Goal: Information Seeking & Learning: Compare options

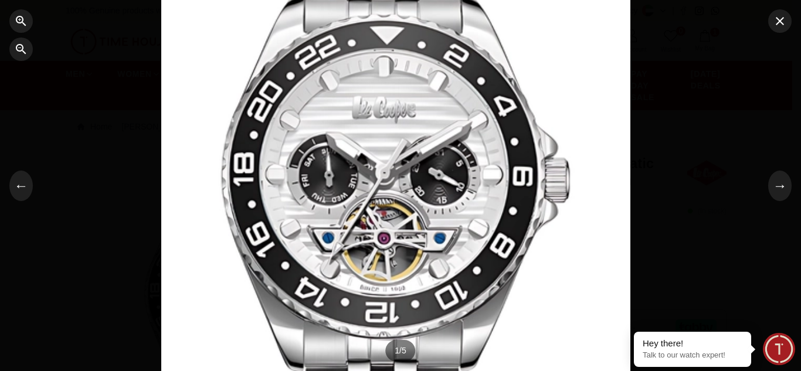
click at [331, 138] on div at bounding box center [395, 61] width 469 height 334
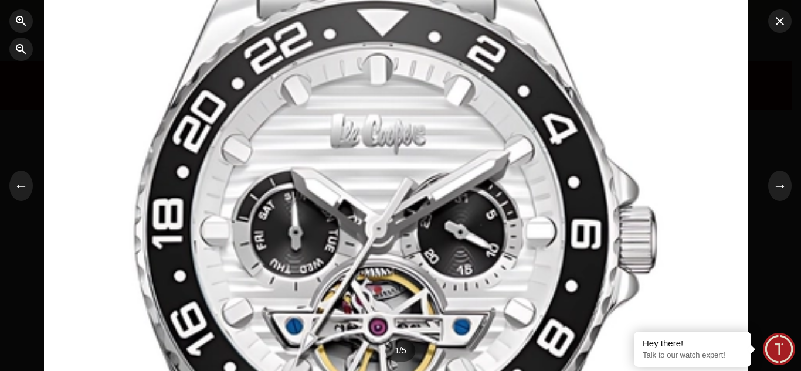
click at [455, 240] on div at bounding box center [396, 61] width 704 height 502
click at [459, 238] on div at bounding box center [396, 60] width 704 height 502
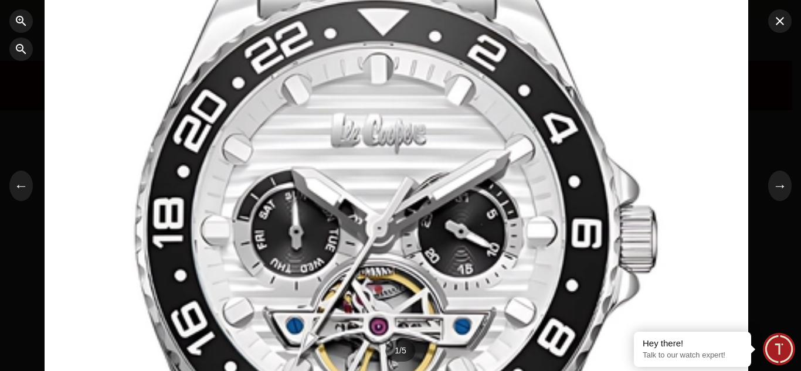
click at [459, 238] on div at bounding box center [397, 60] width 704 height 502
click at [484, 243] on div at bounding box center [397, 61] width 704 height 502
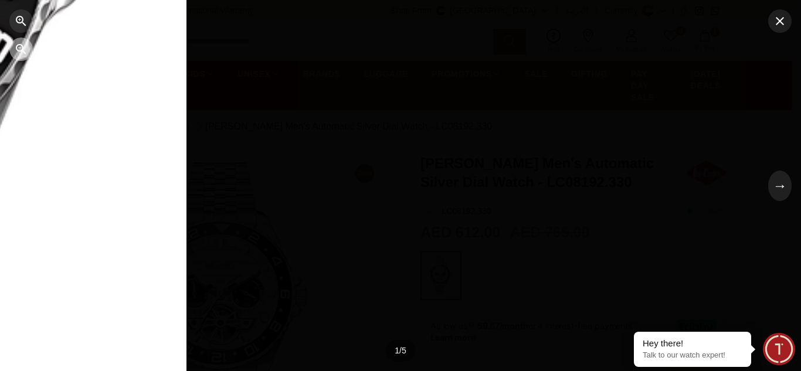
click at [14, 44] on icon "button" at bounding box center [21, 49] width 14 height 14
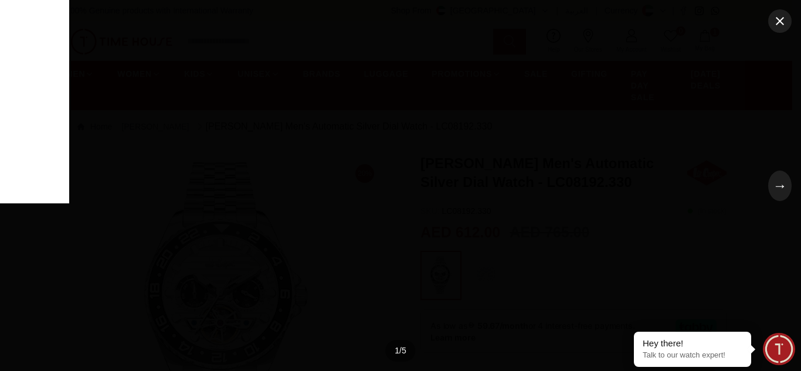
click at [27, 59] on button "button" at bounding box center [20, 49] width 23 height 23
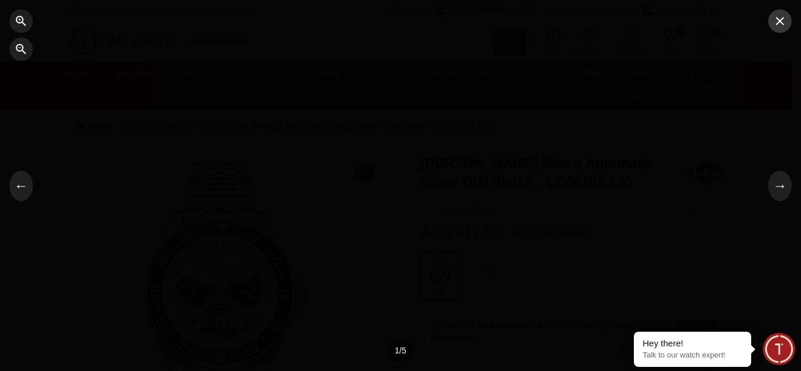
click at [776, 31] on button "button" at bounding box center [780, 20] width 23 height 23
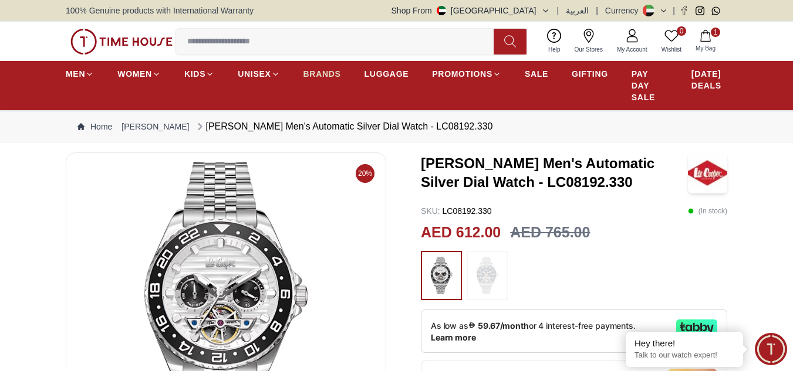
click at [314, 75] on span "BRANDS" at bounding box center [322, 74] width 38 height 12
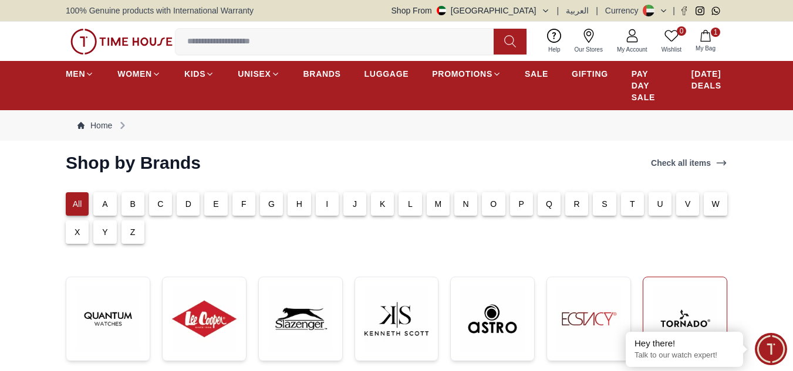
click at [705, 306] on img at bounding box center [684, 319] width 65 height 65
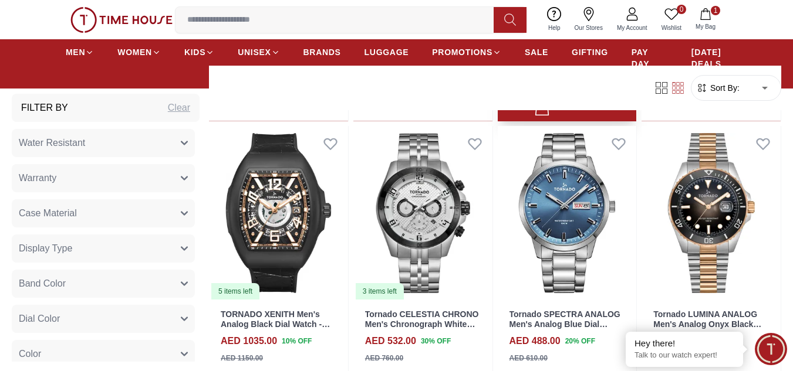
scroll to position [782, 0]
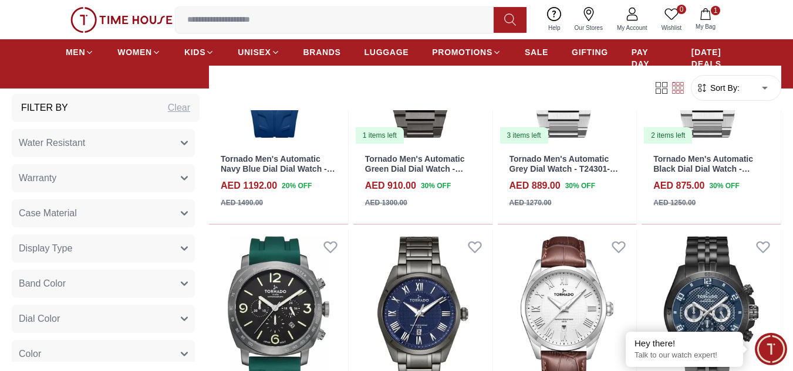
scroll to position [2347, 0]
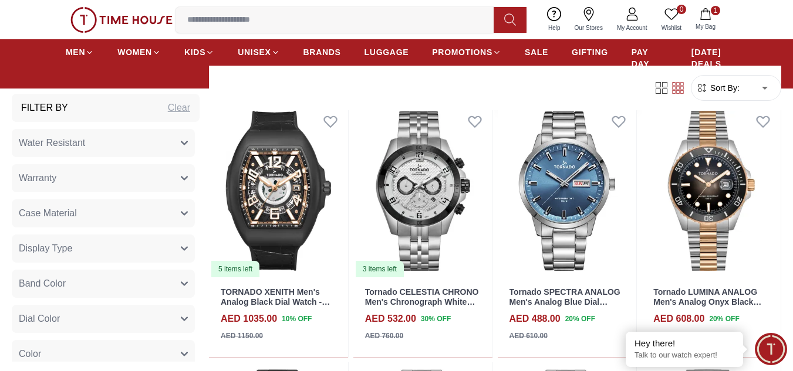
scroll to position [939, 0]
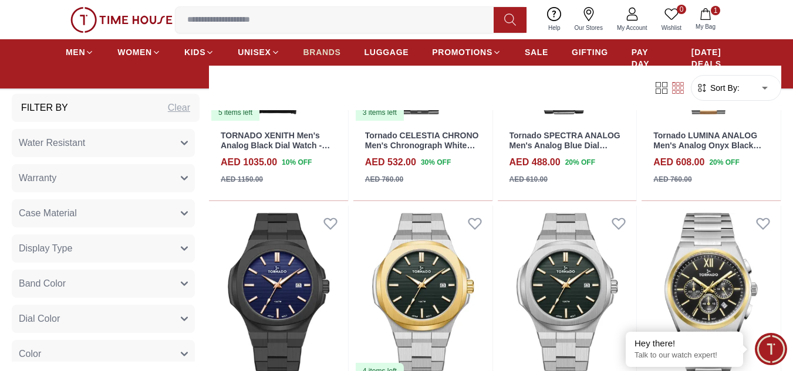
click at [330, 51] on span "BRANDS" at bounding box center [322, 52] width 38 height 12
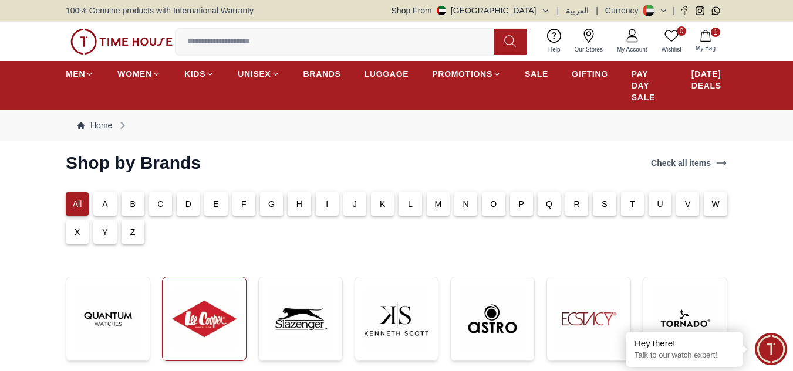
click at [207, 317] on img at bounding box center [204, 319] width 65 height 65
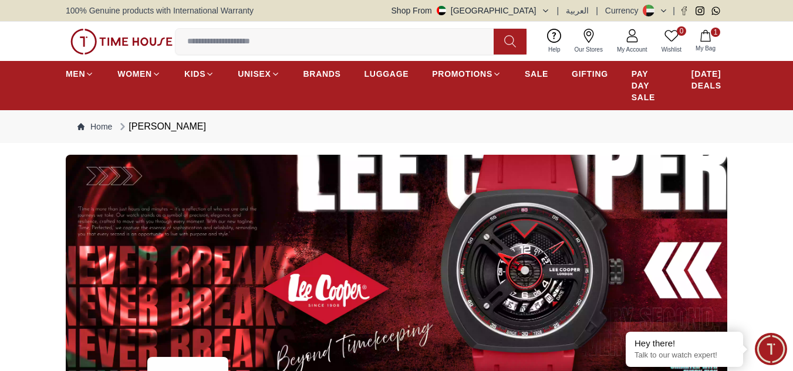
click at [570, 259] on img at bounding box center [396, 270] width 661 height 231
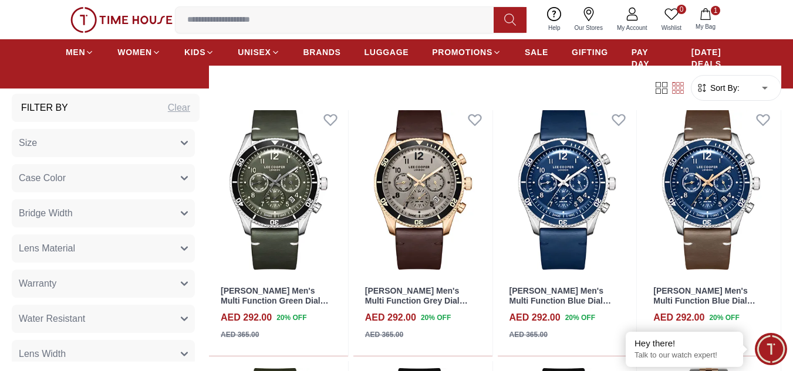
scroll to position [1251, 0]
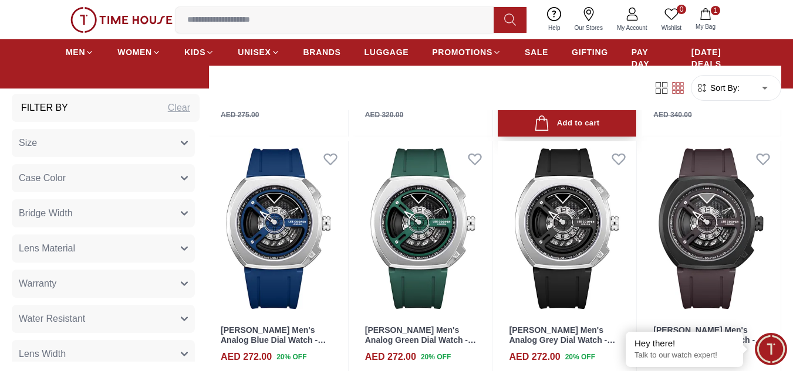
scroll to position [2034, 0]
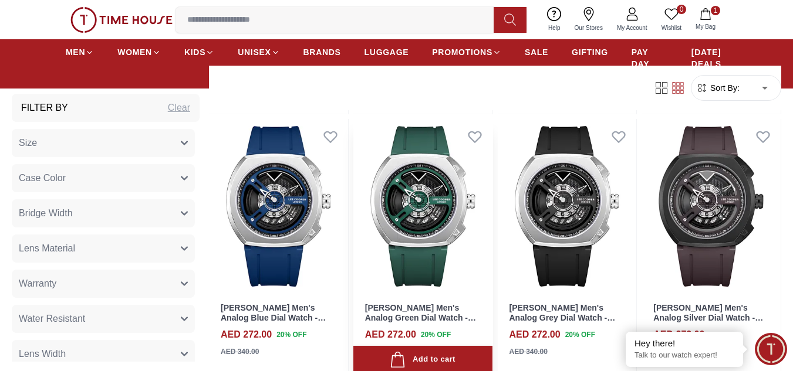
click at [414, 199] on img at bounding box center [422, 206] width 139 height 175
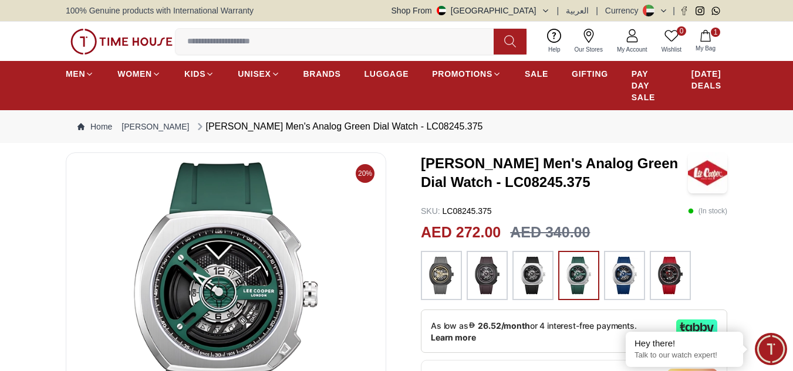
click at [224, 272] on img at bounding box center [226, 304] width 300 height 282
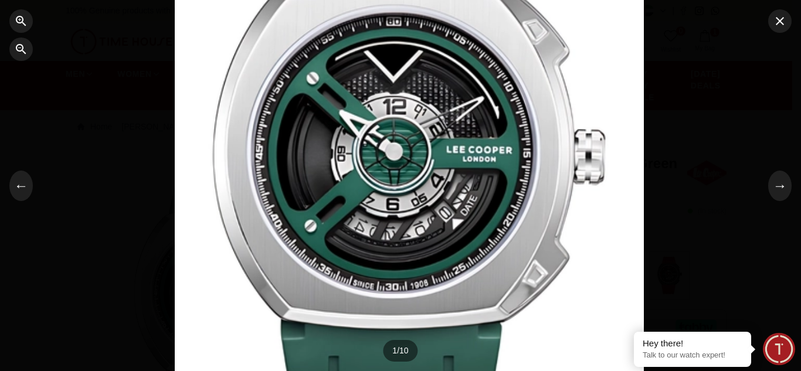
drag, startPoint x: 275, startPoint y: 259, endPoint x: 283, endPoint y: 124, distance: 134.6
click at [283, 124] on div at bounding box center [409, 41] width 469 height 334
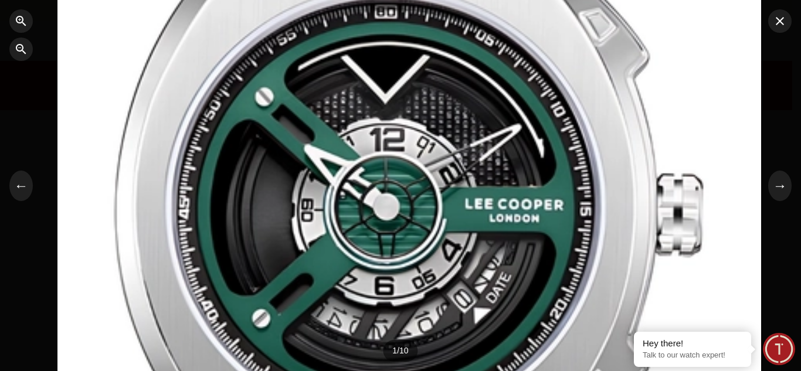
click at [283, 124] on div at bounding box center [409, 41] width 704 height 502
click at [775, 23] on icon "button" at bounding box center [780, 21] width 14 height 14
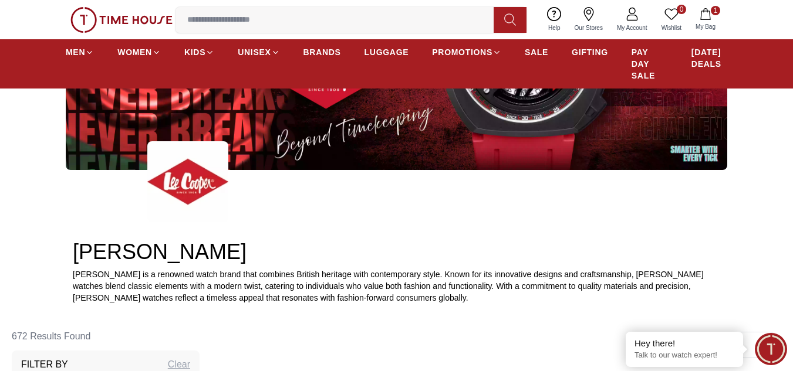
scroll to position [163, 0]
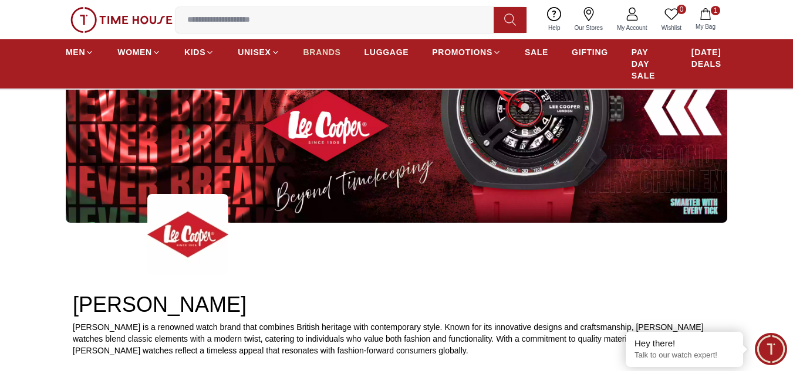
click at [318, 55] on span "BRANDS" at bounding box center [322, 52] width 38 height 12
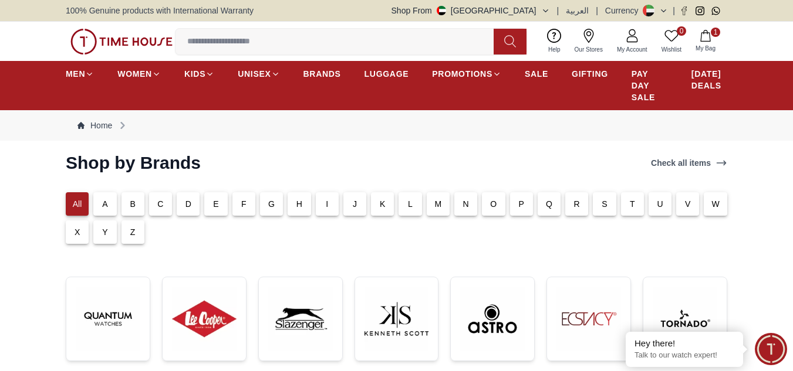
scroll to position [157, 0]
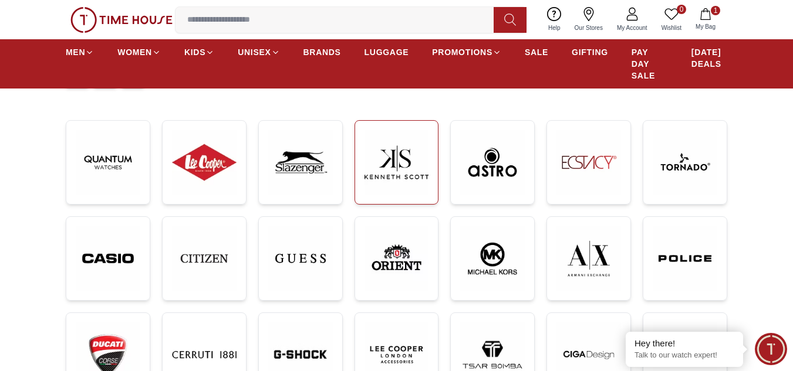
click at [390, 171] on img at bounding box center [396, 162] width 65 height 65
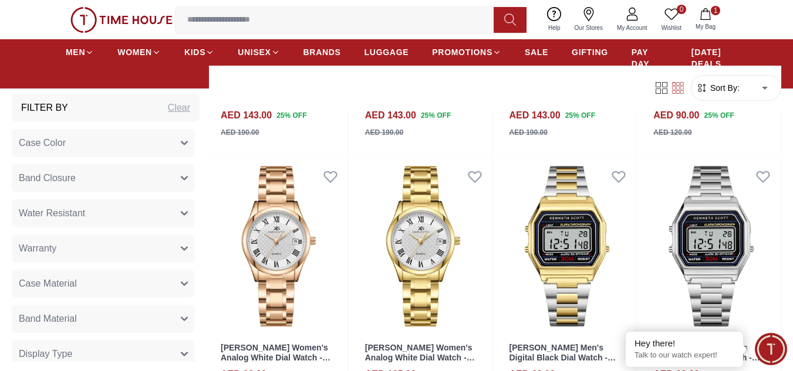
scroll to position [1251, 0]
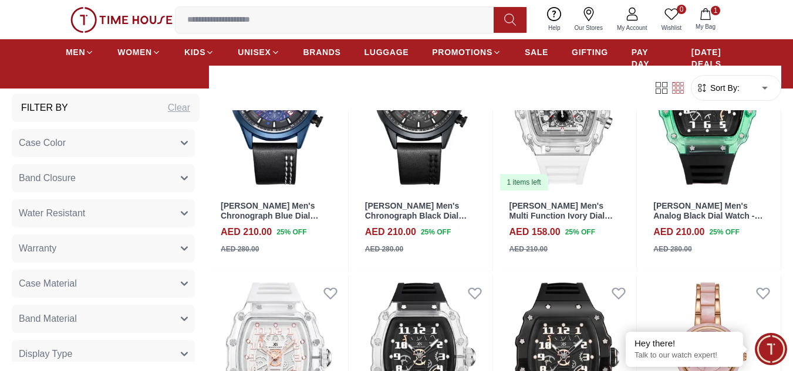
scroll to position [1721, 0]
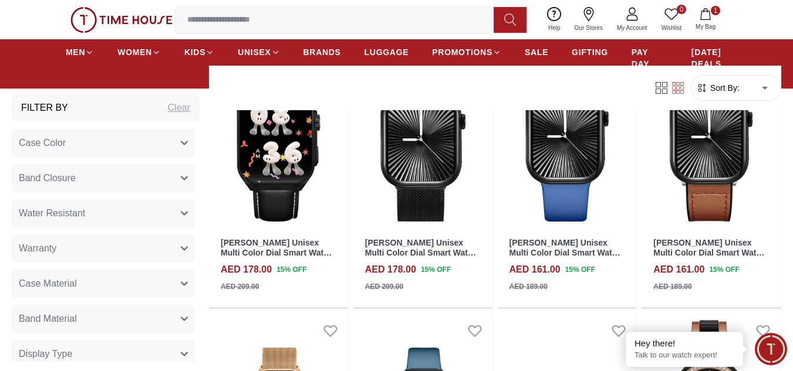
scroll to position [4067, 0]
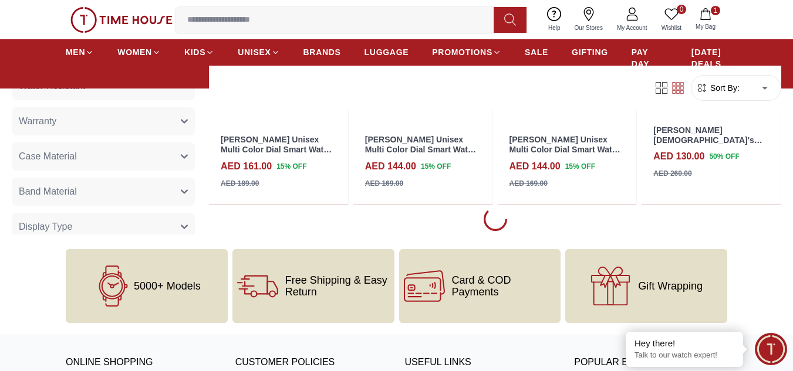
scroll to position [4381, 0]
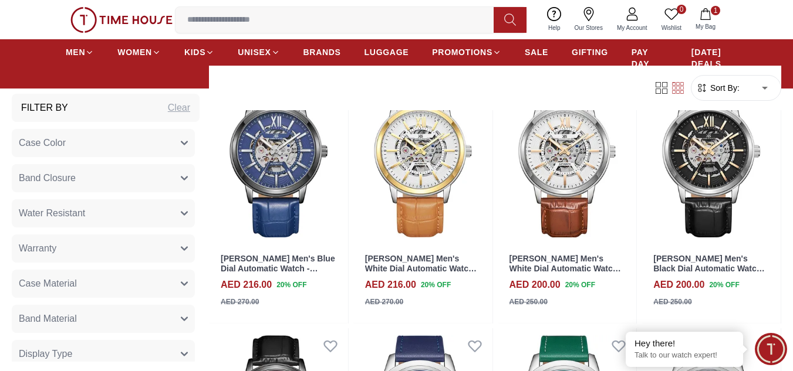
scroll to position [6258, 0]
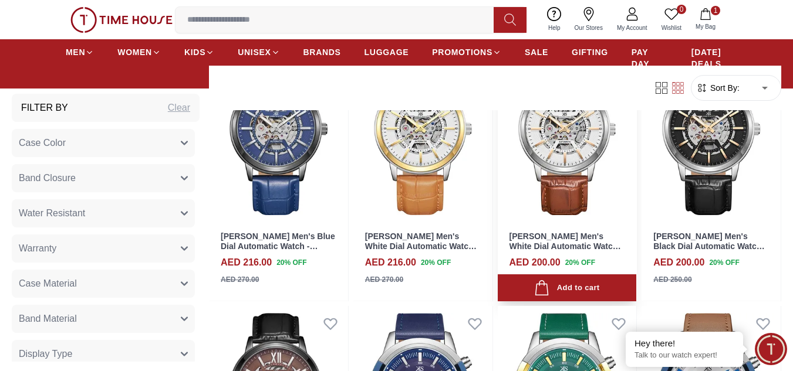
click at [550, 168] on img at bounding box center [567, 135] width 139 height 175
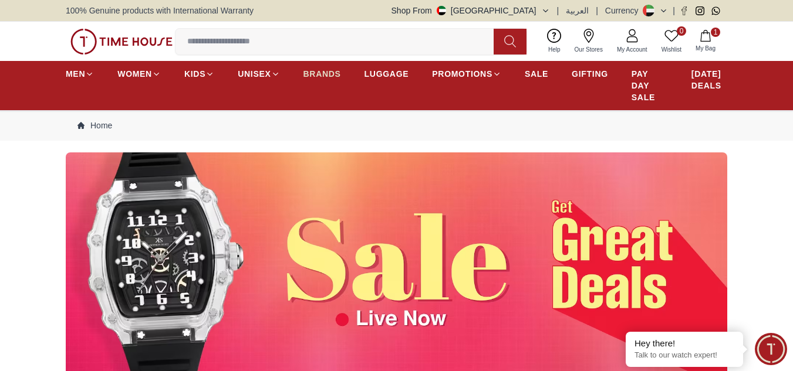
click at [319, 73] on span "BRANDS" at bounding box center [322, 74] width 38 height 12
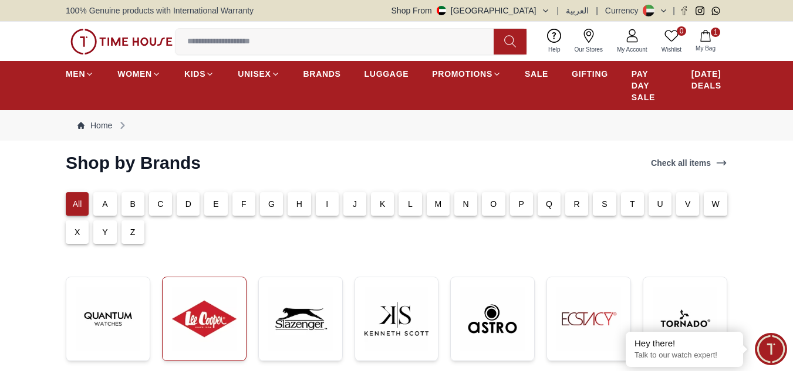
click at [215, 322] on img at bounding box center [204, 319] width 65 height 65
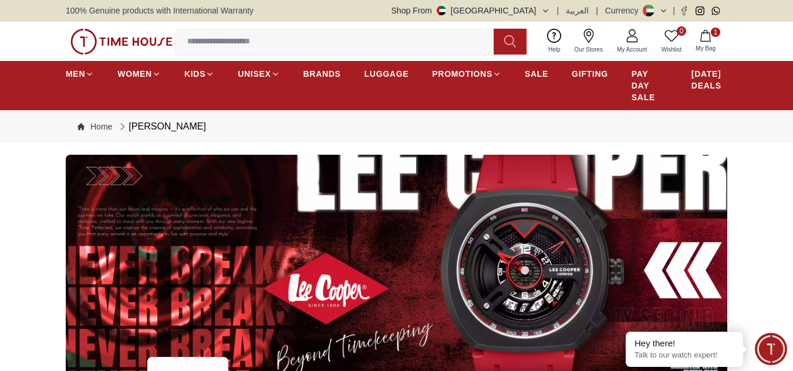
click at [299, 44] on input at bounding box center [338, 41] width 327 height 23
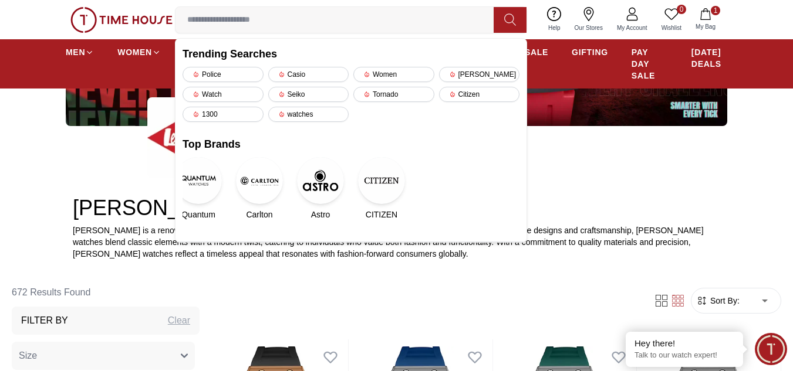
scroll to position [313, 0]
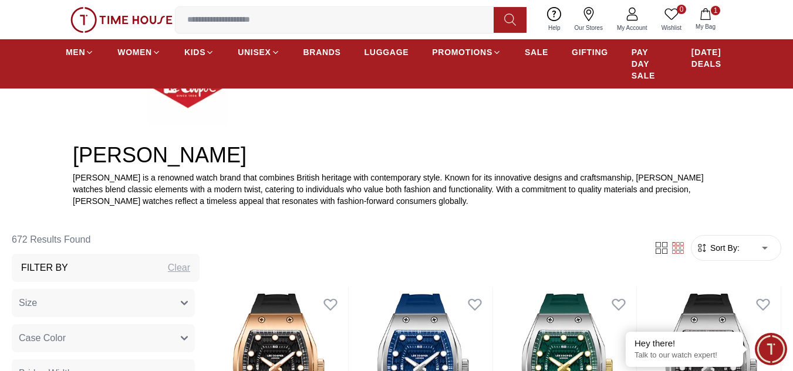
click at [790, 170] on div "Lee Cooper Lee Cooper is a renowned watch brand that combines British heritage …" at bounding box center [396, 146] width 793 height 122
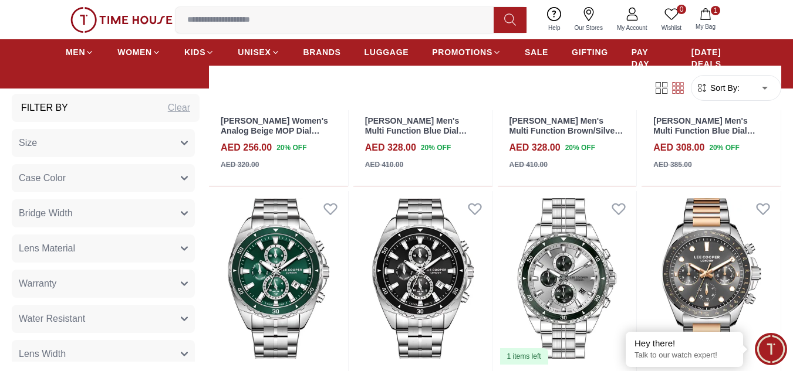
scroll to position [4067, 0]
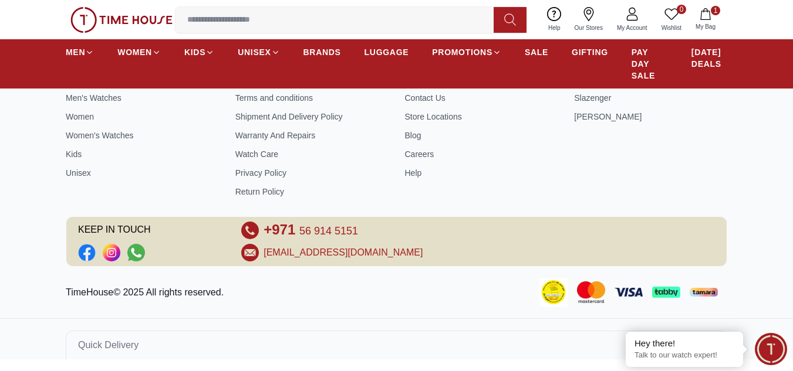
scroll to position [6863, 0]
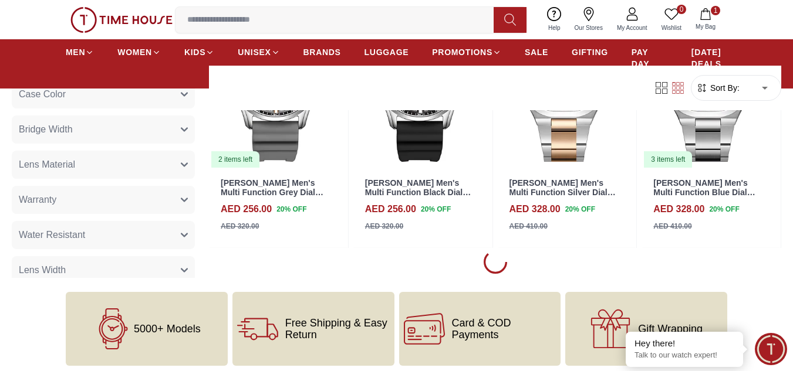
scroll to position [8271, 0]
